Goal: Find specific page/section: Find specific page/section

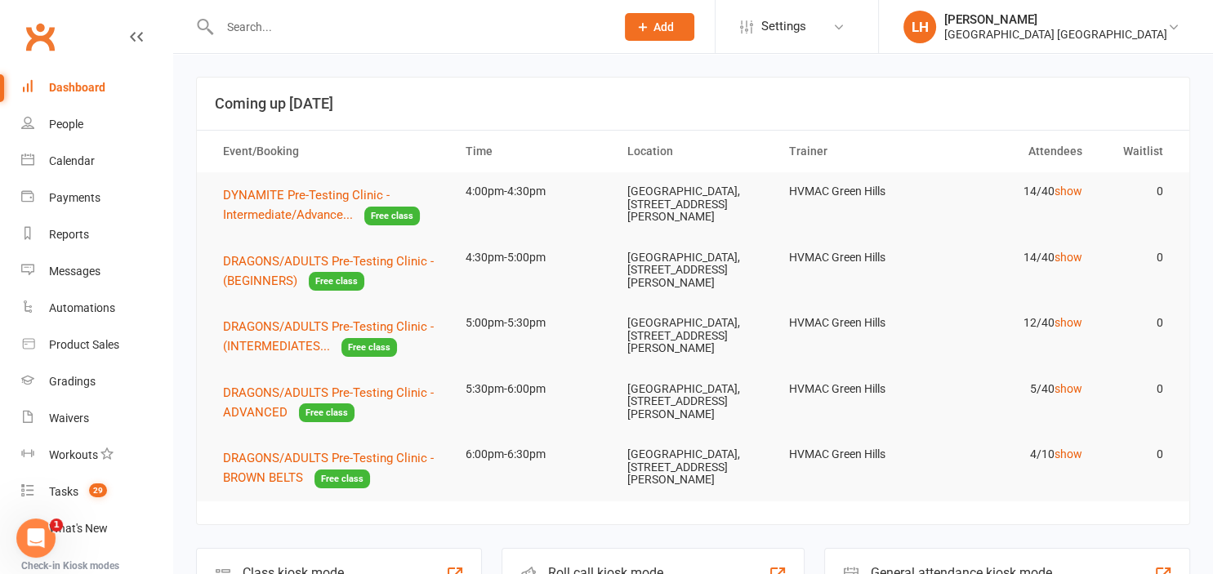
click at [283, 20] on input "text" at bounding box center [409, 27] width 389 height 23
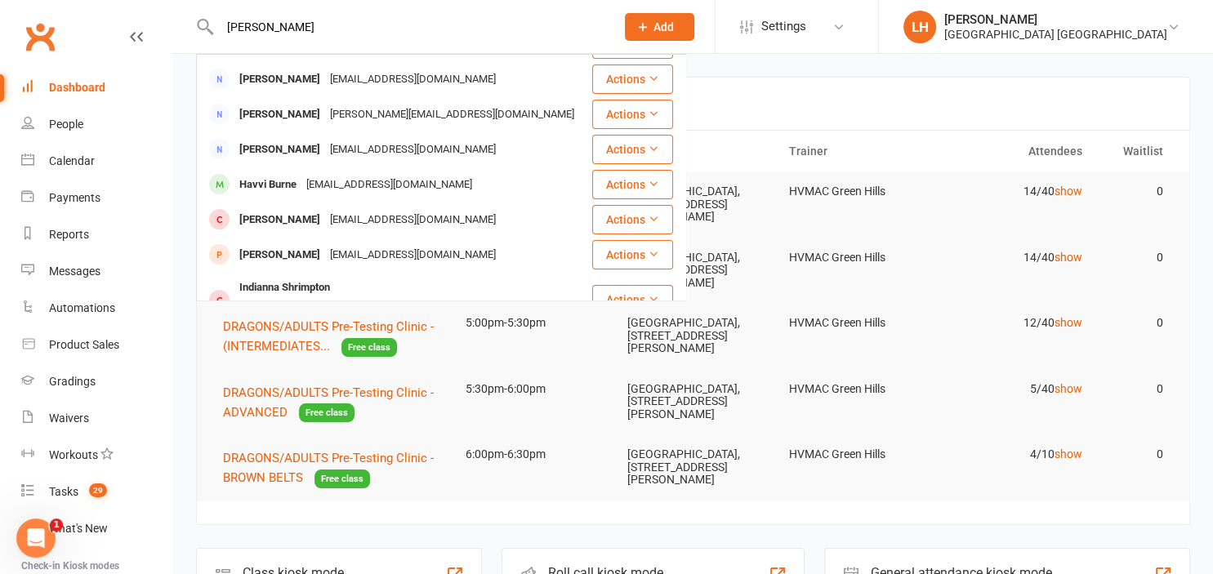
scroll to position [457, 0]
type input "[PERSON_NAME]"
click at [838, 96] on h3 "Coming up [DATE]" at bounding box center [693, 104] width 957 height 16
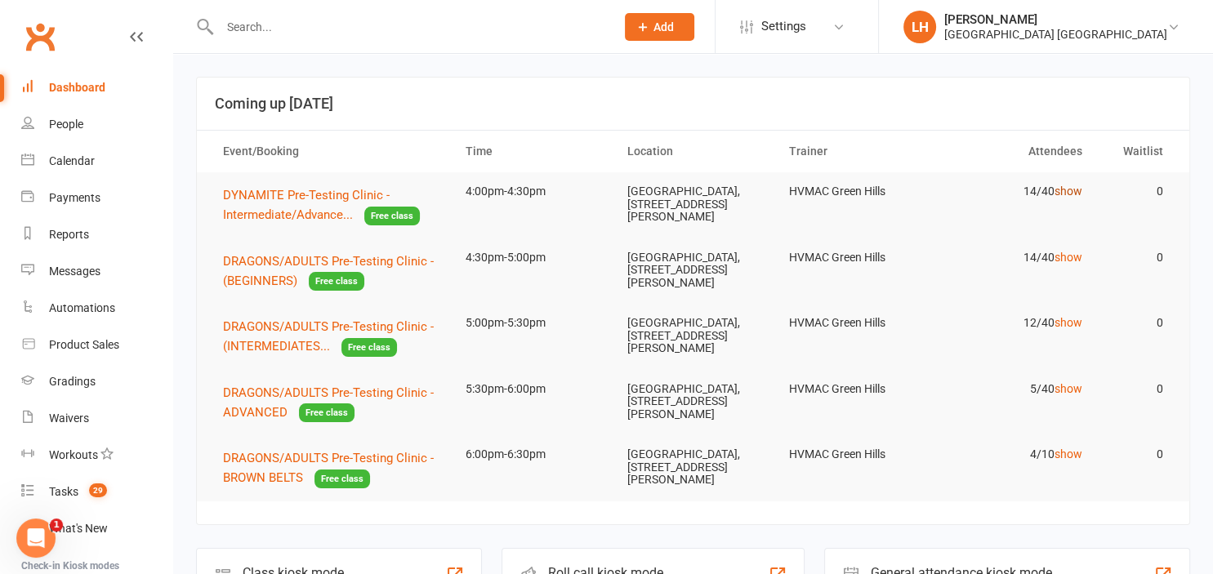
click at [1070, 190] on link "show" at bounding box center [1069, 191] width 28 height 13
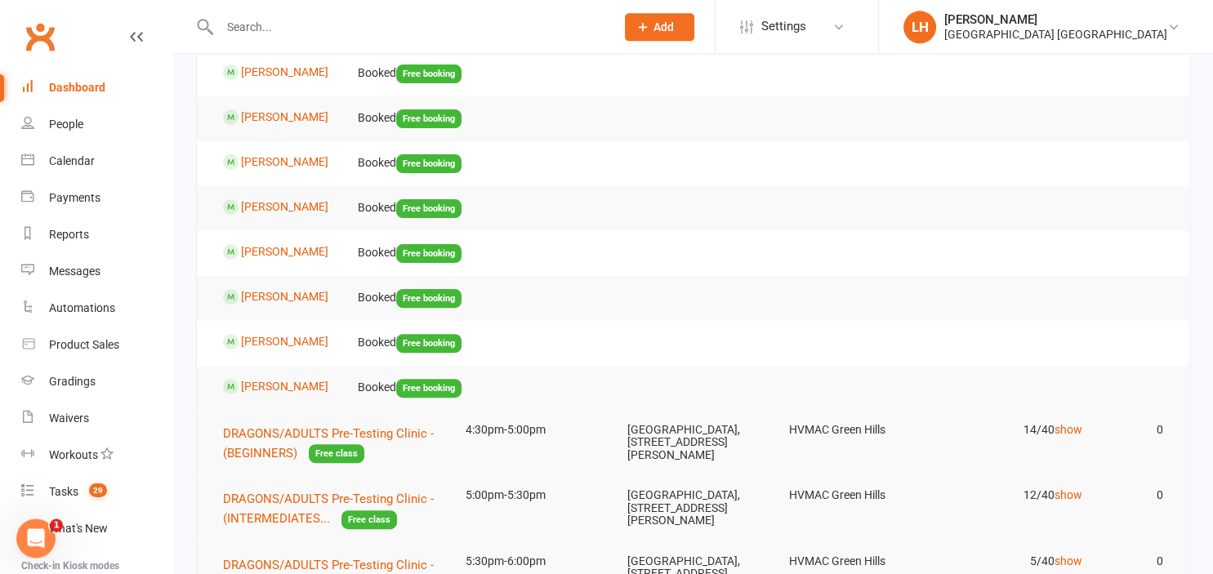
scroll to position [517, 0]
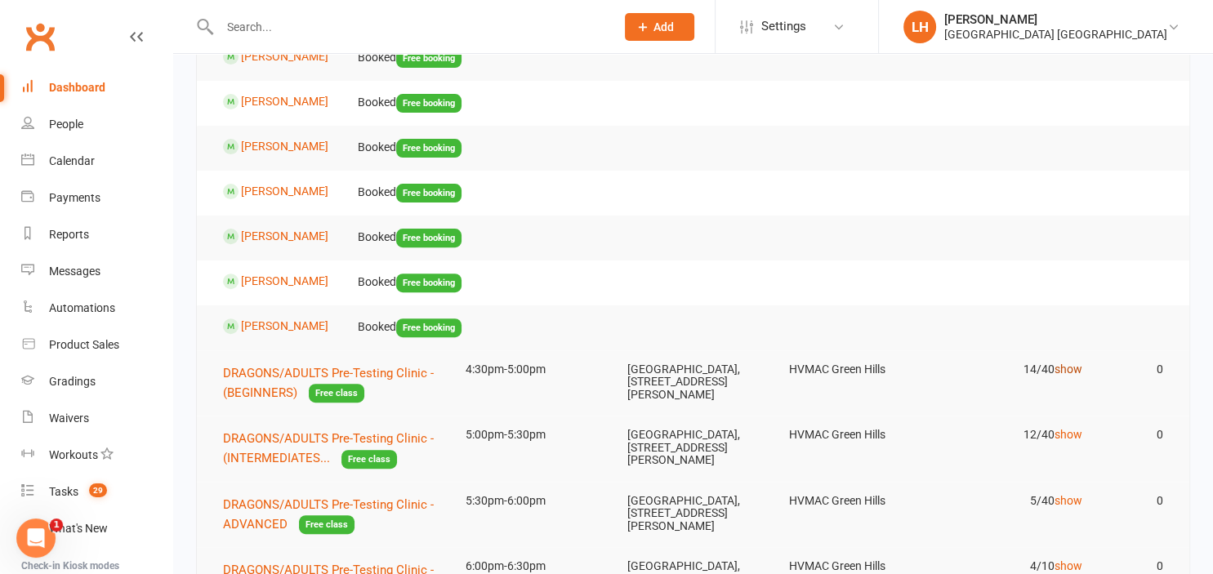
click at [1072, 365] on link "show" at bounding box center [1069, 369] width 28 height 13
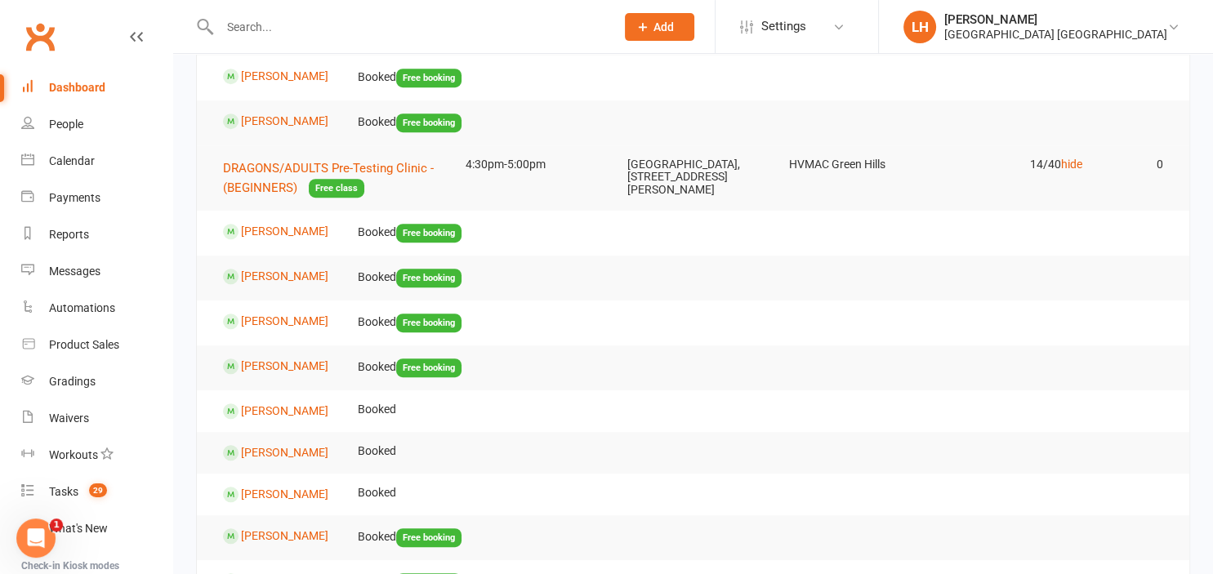
scroll to position [690, 0]
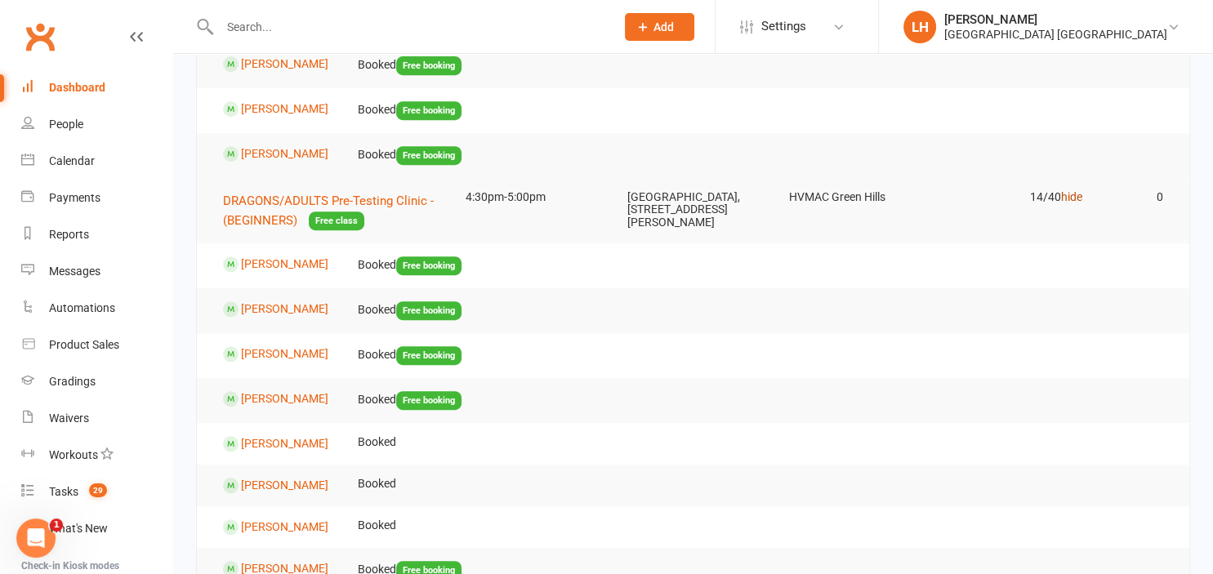
click at [1067, 199] on link "hide" at bounding box center [1071, 196] width 21 height 13
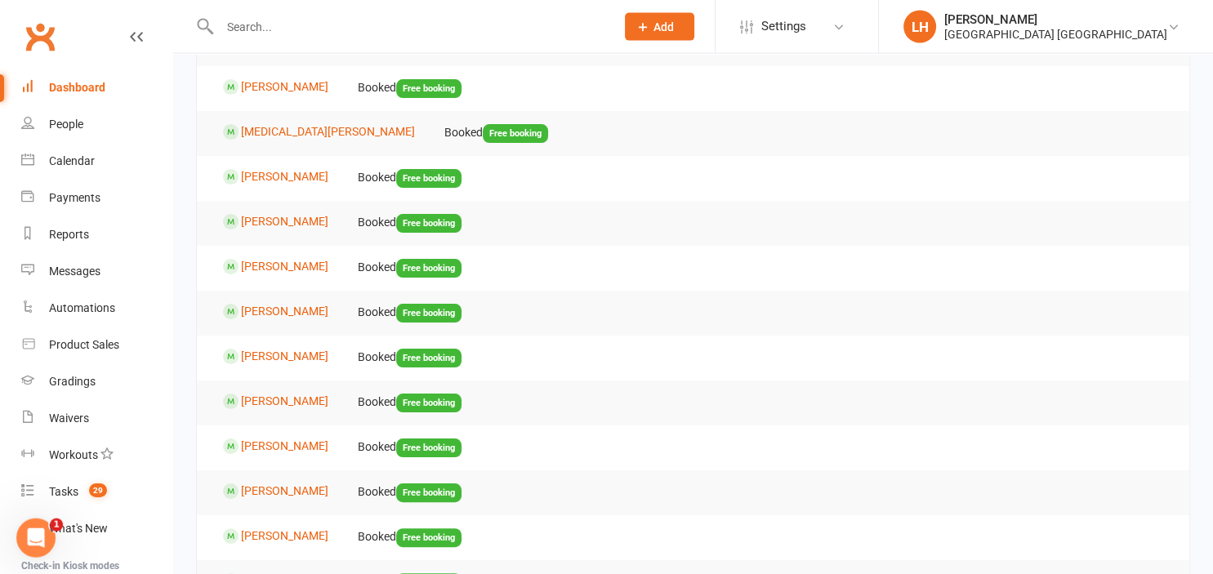
scroll to position [0, 0]
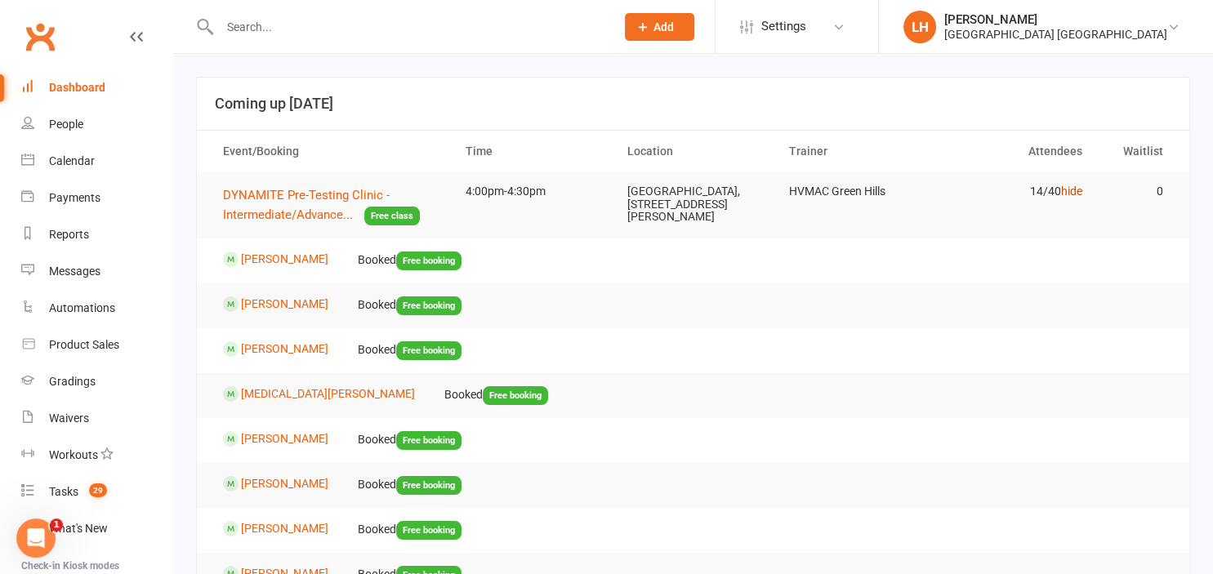
click at [1071, 190] on link "hide" at bounding box center [1071, 191] width 21 height 13
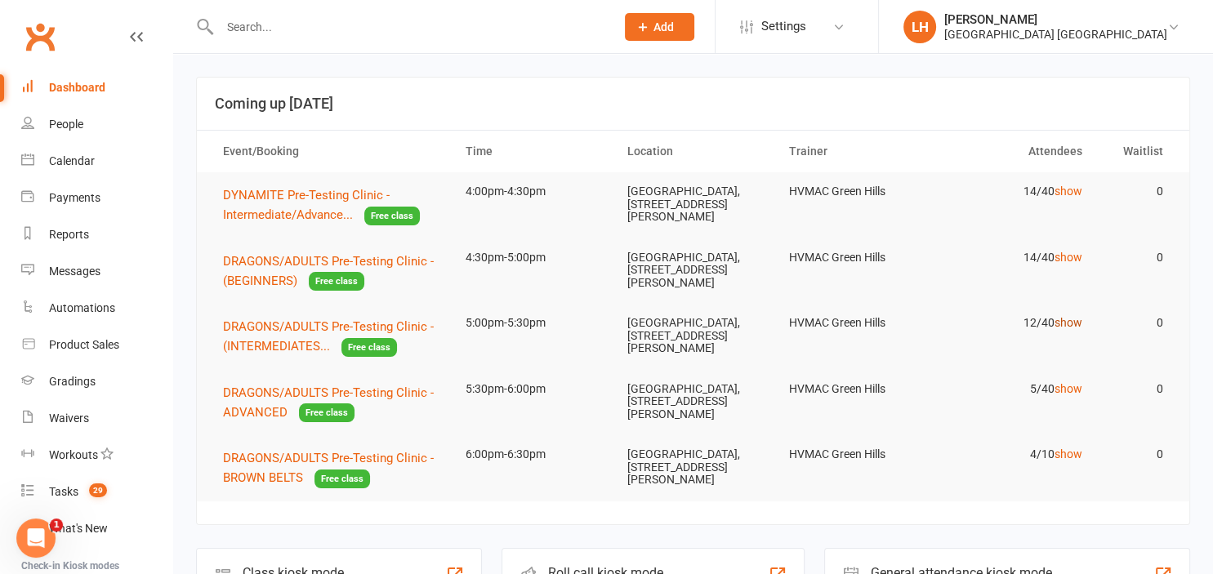
click at [1066, 323] on link "show" at bounding box center [1069, 322] width 28 height 13
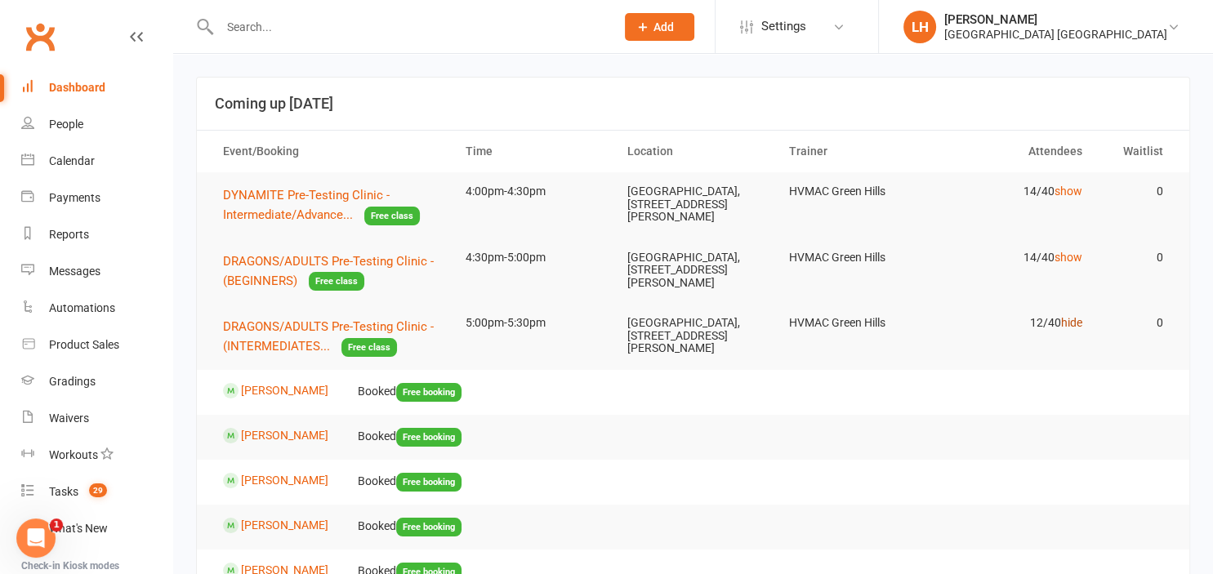
click at [1071, 322] on link "hide" at bounding box center [1071, 322] width 21 height 13
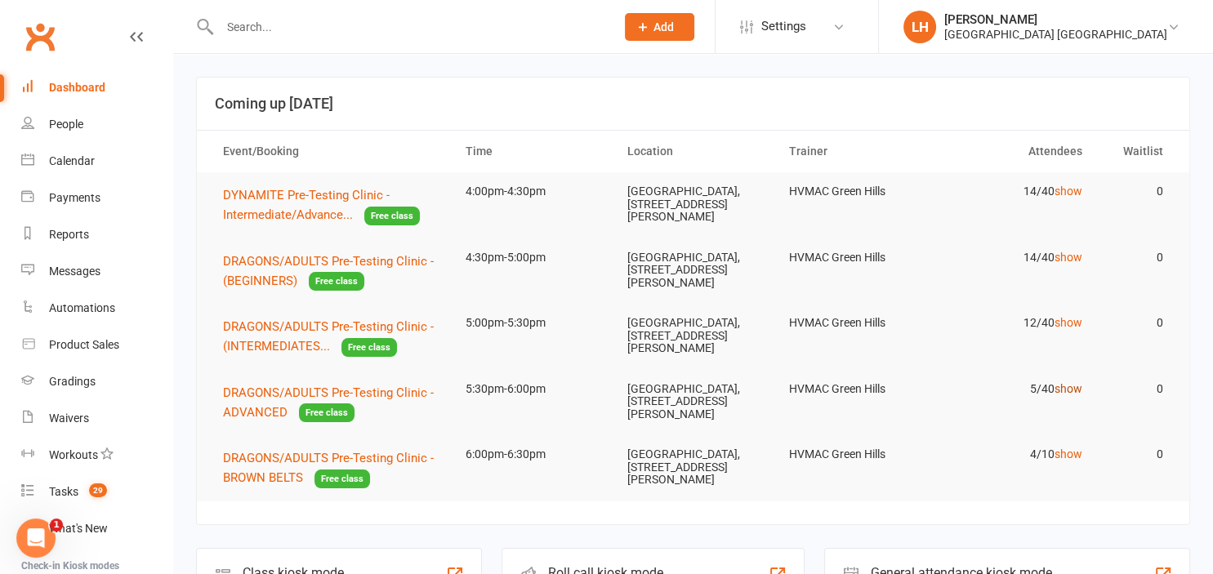
click at [1073, 386] on link "show" at bounding box center [1069, 388] width 28 height 13
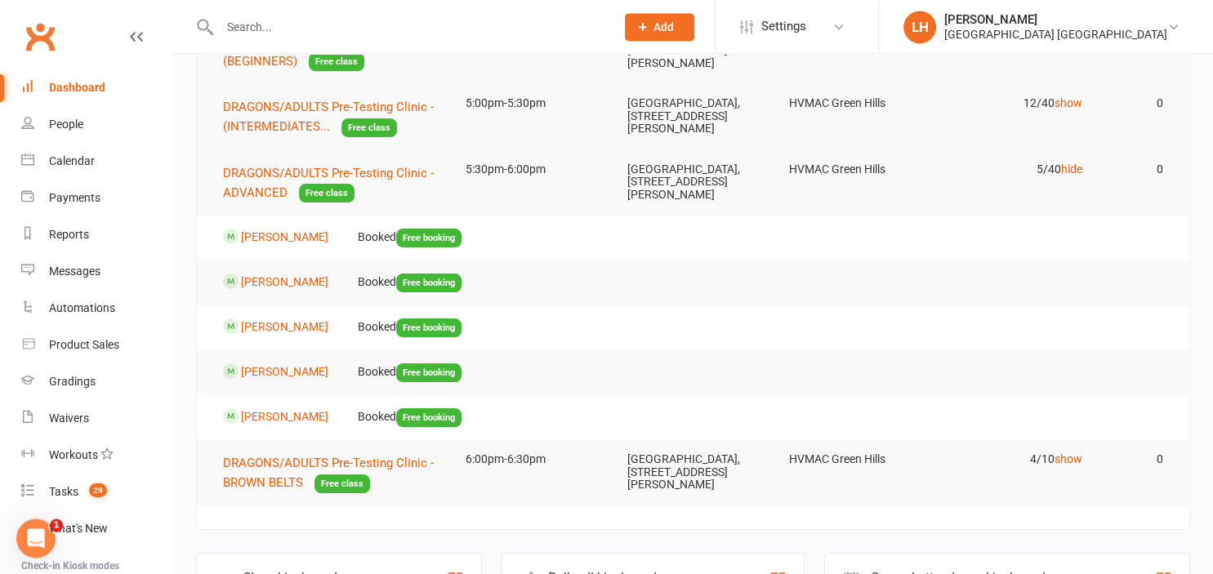
scroll to position [258, 0]
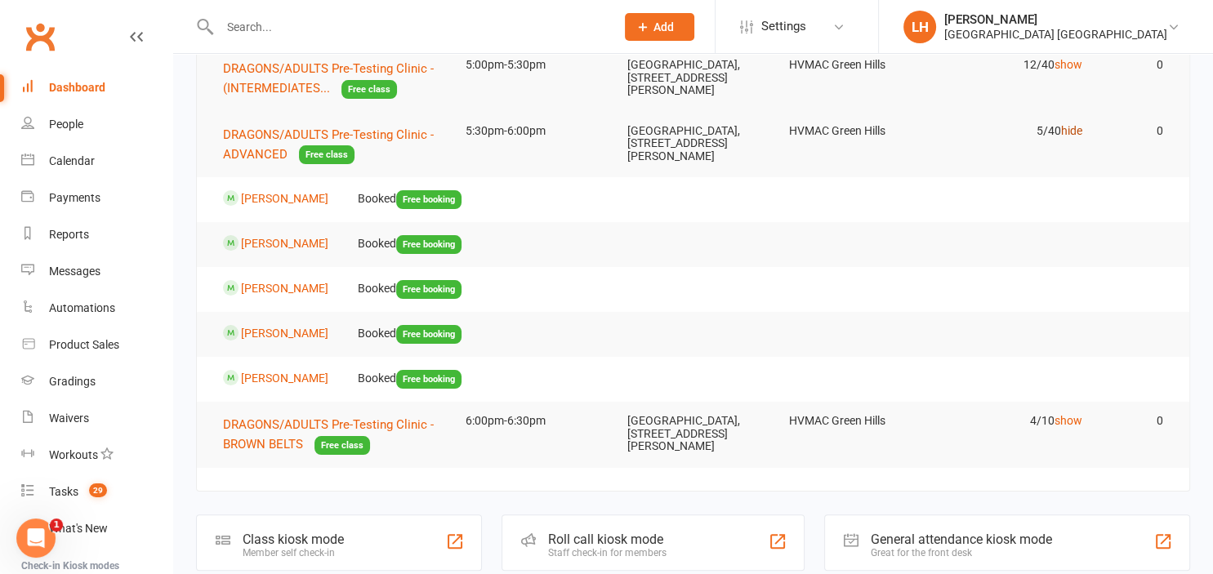
click at [1069, 125] on link "hide" at bounding box center [1071, 130] width 21 height 13
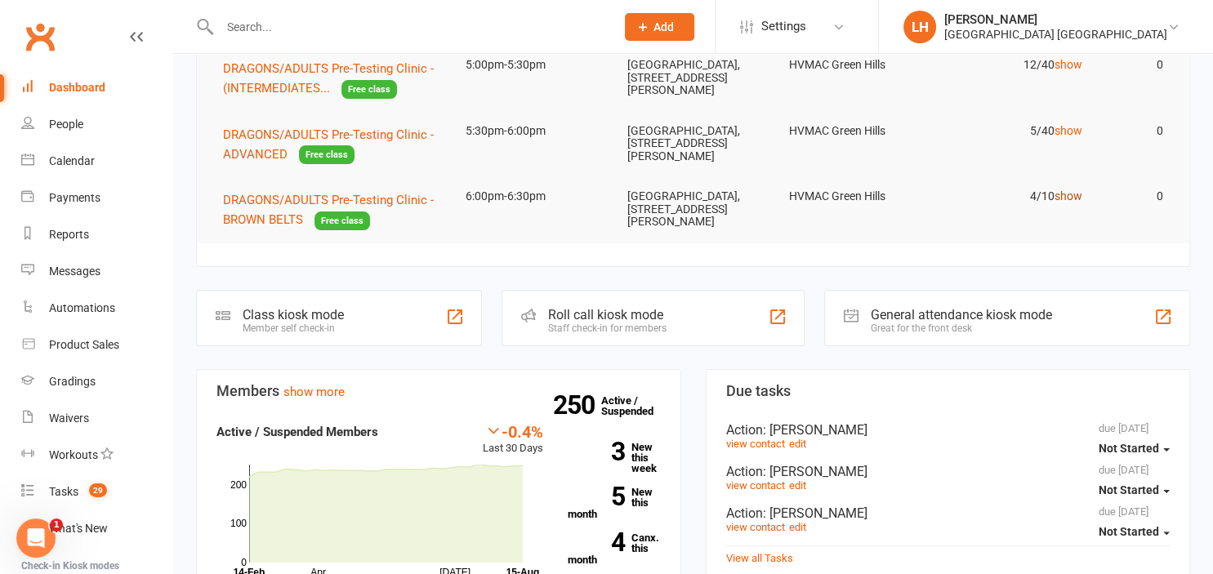
click at [1068, 194] on link "show" at bounding box center [1069, 196] width 28 height 13
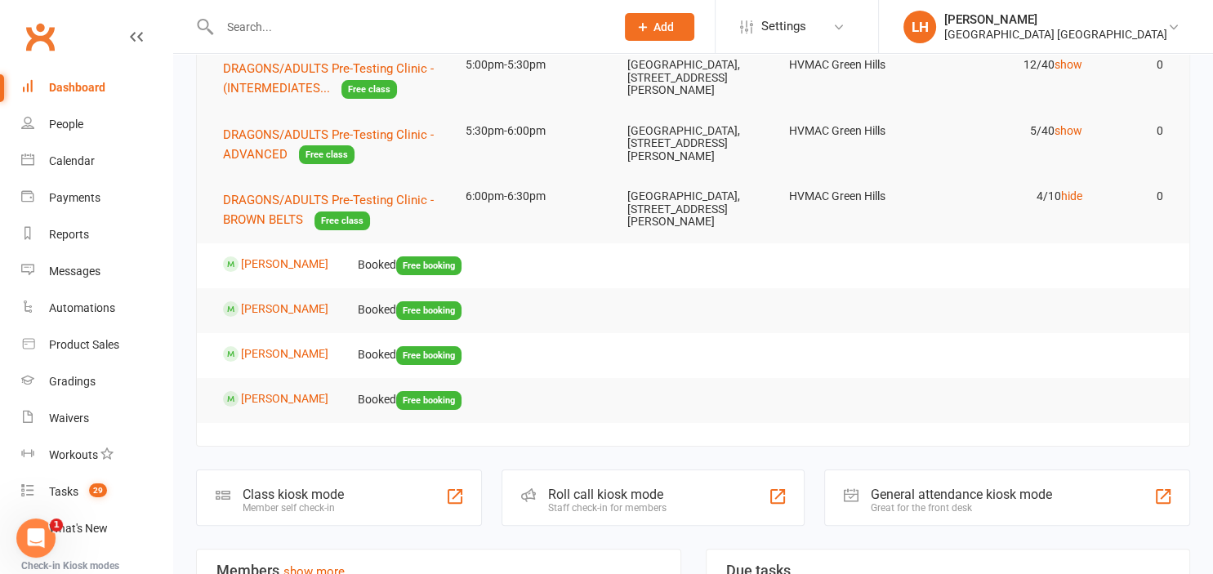
click at [86, 87] on div "Dashboard" at bounding box center [77, 87] width 56 height 13
click at [278, 267] on link "[PERSON_NAME]" at bounding box center [284, 263] width 87 height 13
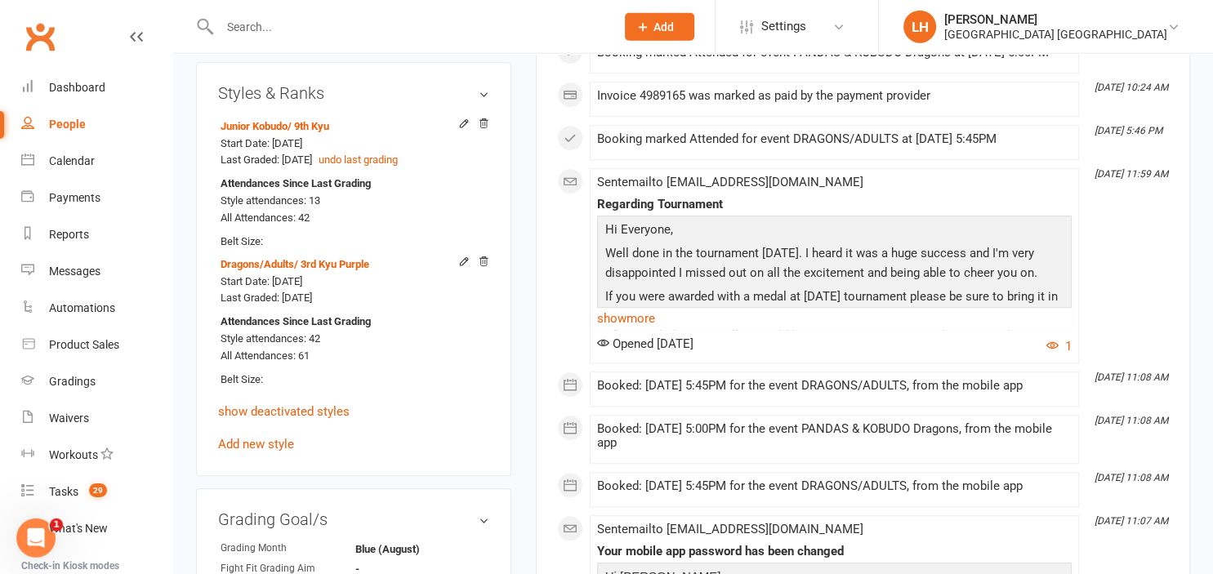
scroll to position [1207, 0]
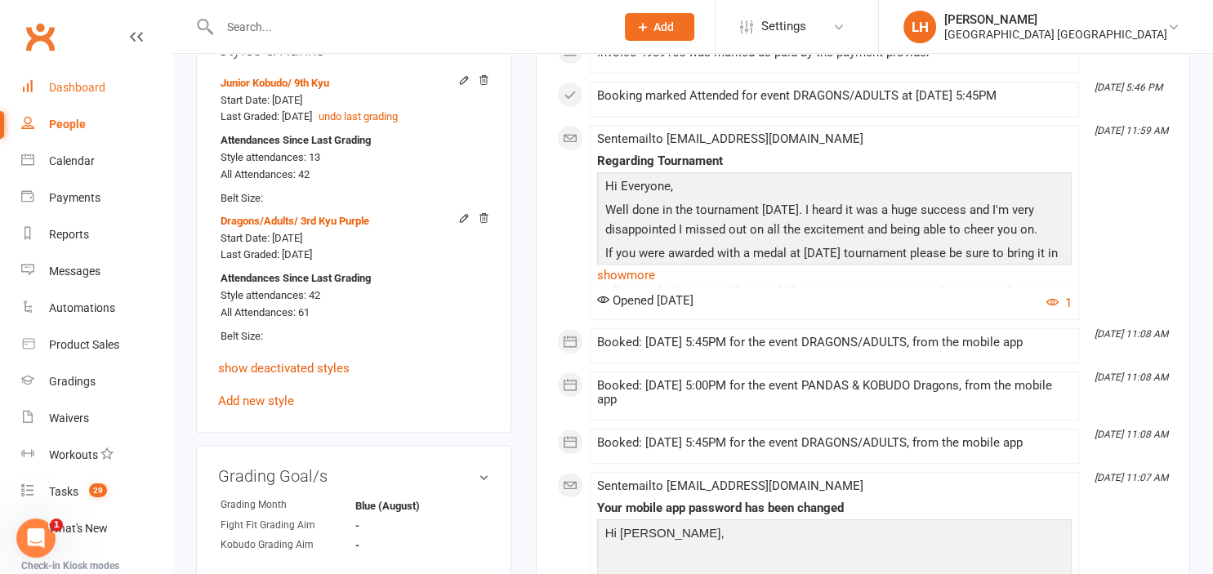
click at [90, 89] on div "Dashboard" at bounding box center [77, 87] width 56 height 13
